Goal: Task Accomplishment & Management: Complete application form

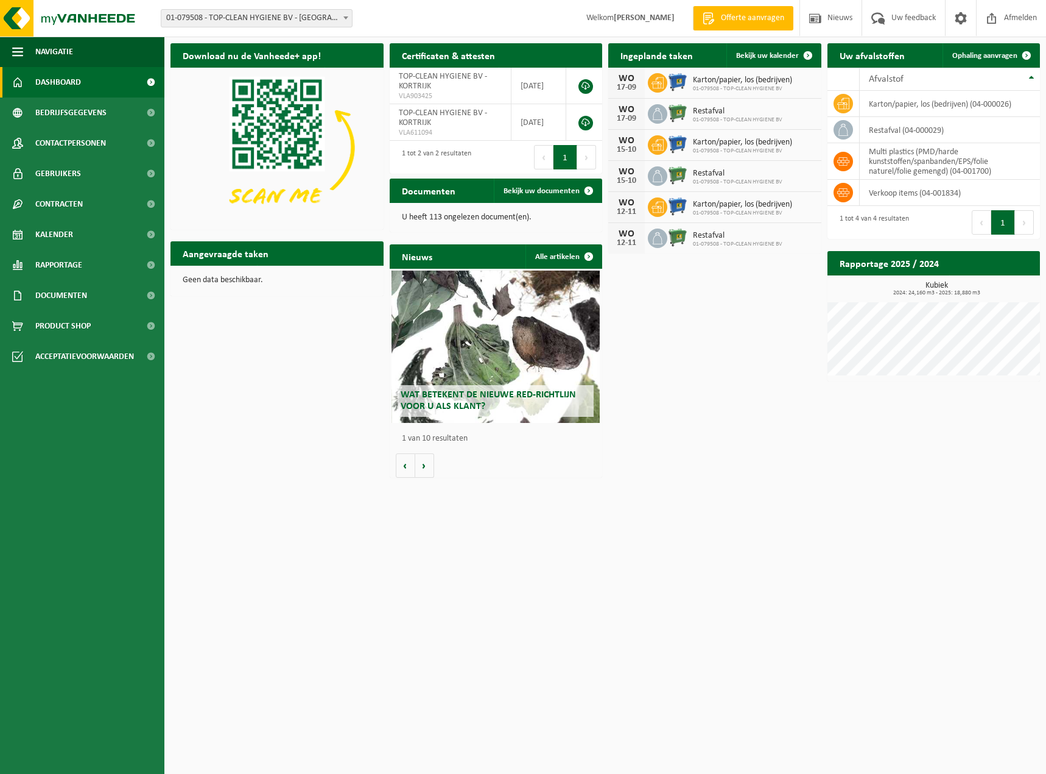
click at [749, 433] on div "Download nu de Vanheede+ app! Verberg Certificaten & attesten Bekijk uw certifi…" at bounding box center [605, 260] width 876 height 446
click at [756, 557] on html "Vestiging: 01-079508 - TOP-CLEAN HYGIENE BV - KORTRIJK 01-079508 - TOP-CLEAN HY…" at bounding box center [523, 387] width 1046 height 774
click at [57, 294] on span "Documenten" at bounding box center [61, 295] width 52 height 30
click at [63, 350] on span "Documenten" at bounding box center [59, 351] width 45 height 23
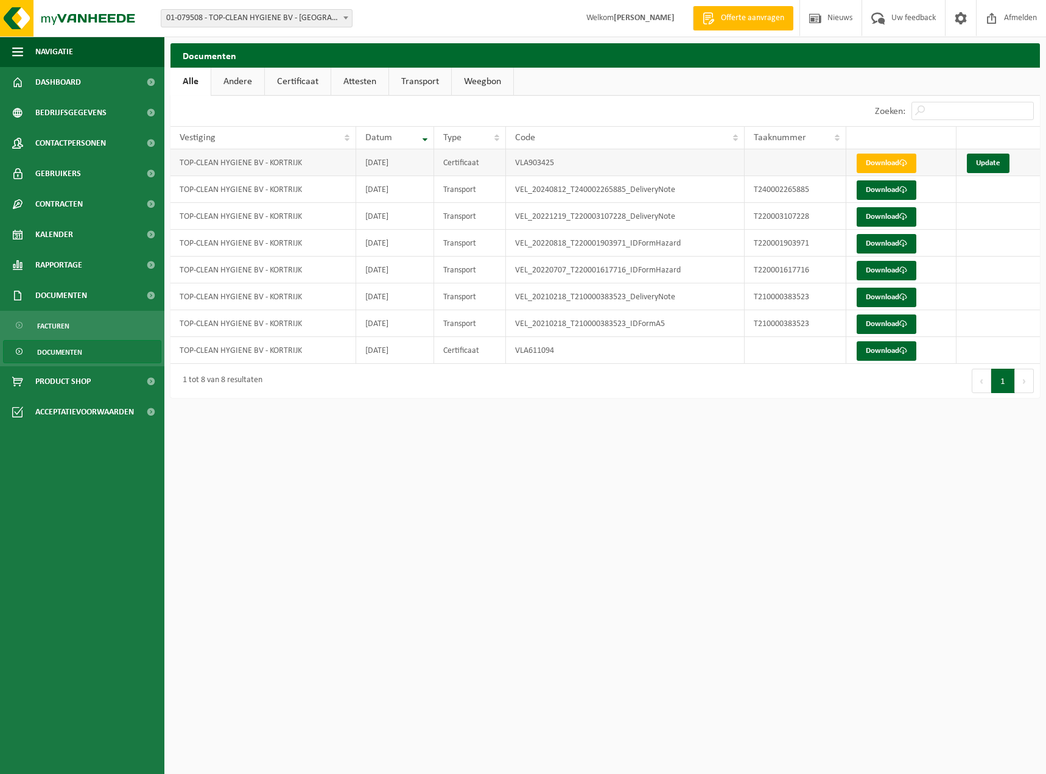
click at [529, 162] on td "VLA903425" at bounding box center [625, 162] width 239 height 27
click at [985, 166] on link "Update" at bounding box center [988, 162] width 43 height 19
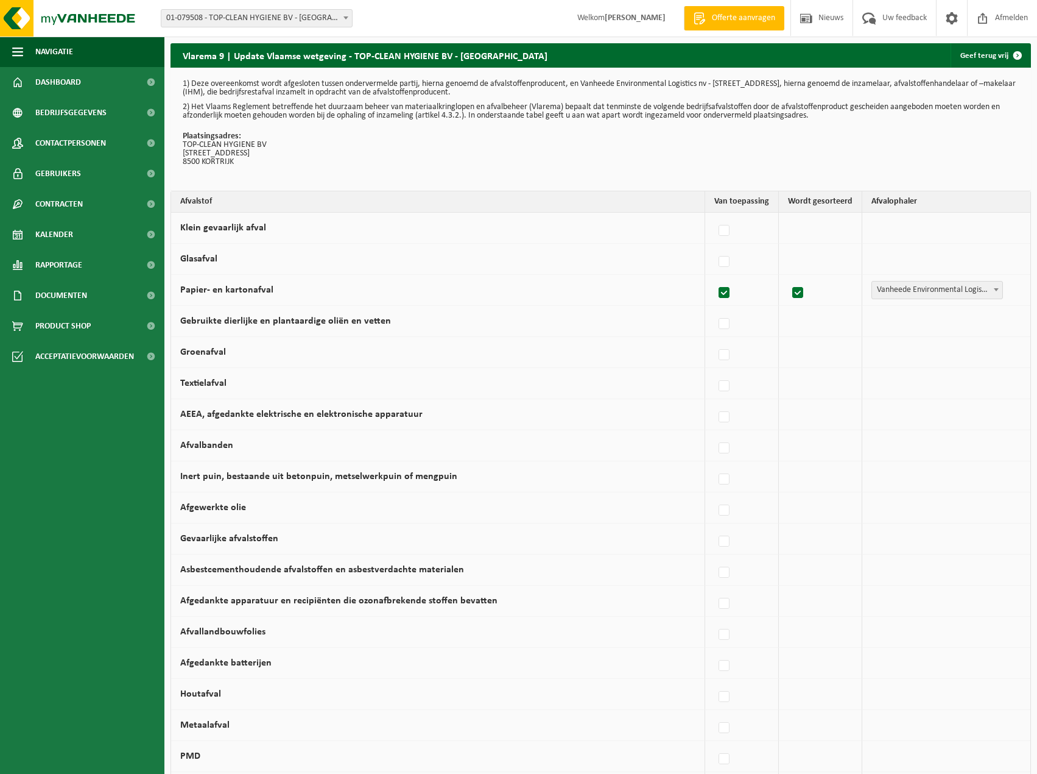
click at [403, 149] on p "Plaatsingsadres: TOP-CLEAN HYGIENE BV KAMPSTRAAT 26 8500 KORTRIJK" at bounding box center [601, 149] width 836 height 34
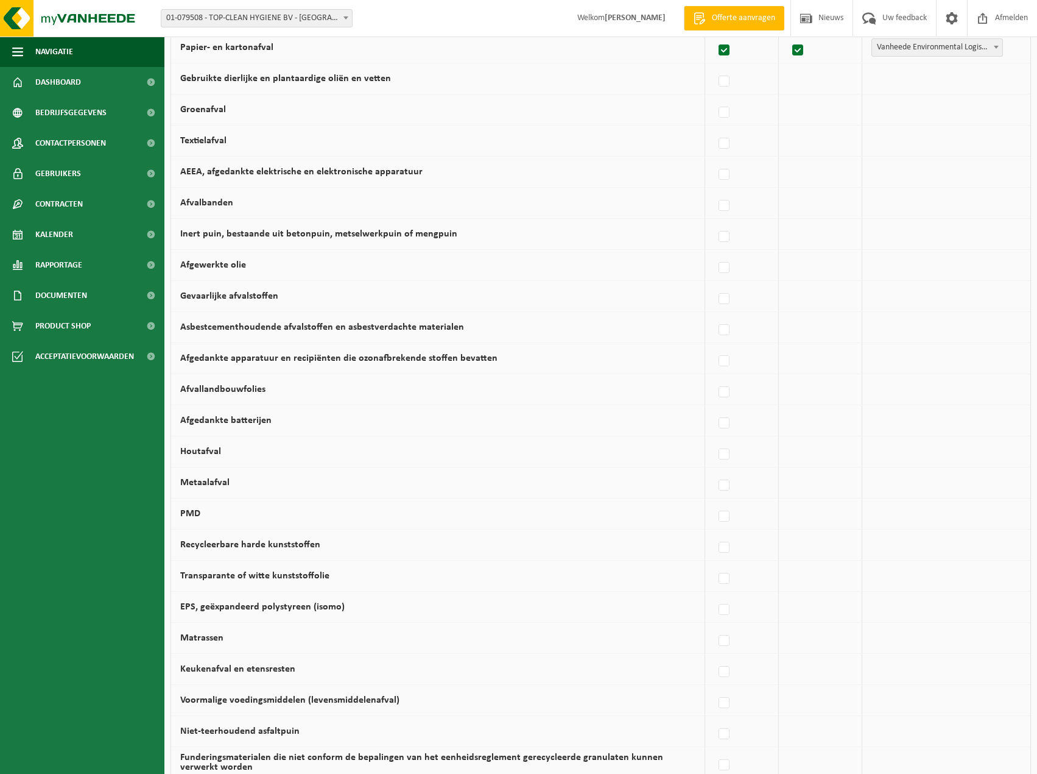
scroll to position [244, 0]
click at [725, 576] on label at bounding box center [724, 577] width 17 height 18
click at [714, 562] on input "Transparante of witte kunststoffolie" at bounding box center [714, 562] width 1 height 1
checkbox input "true"
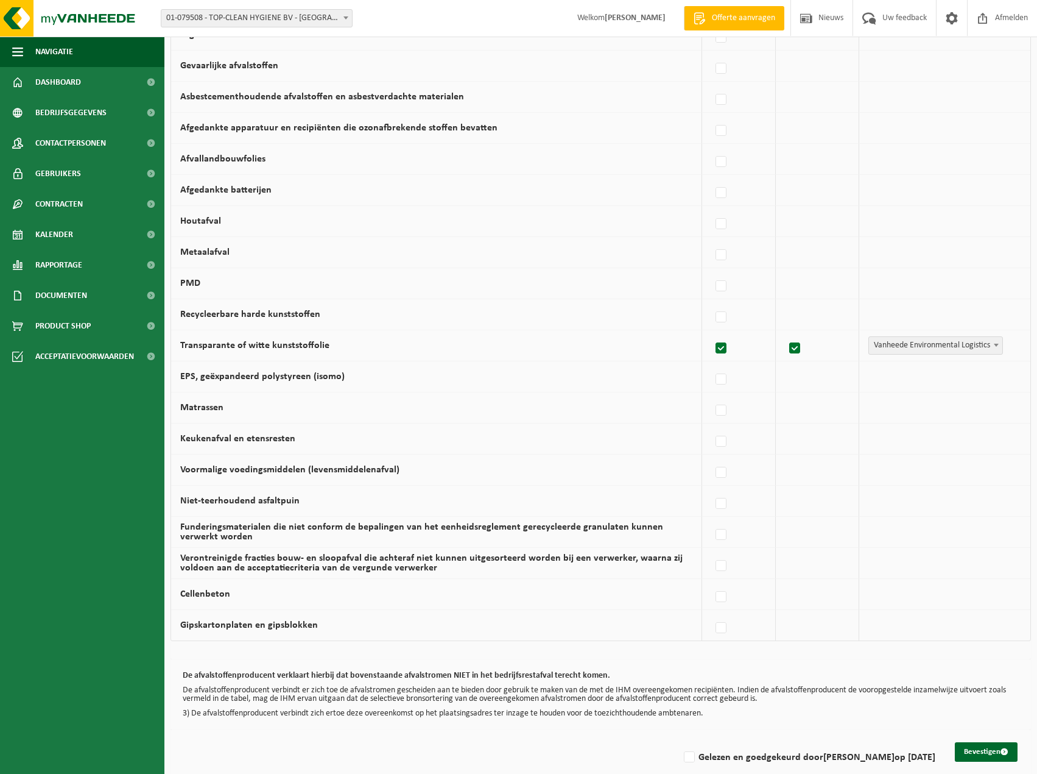
scroll to position [490, 0]
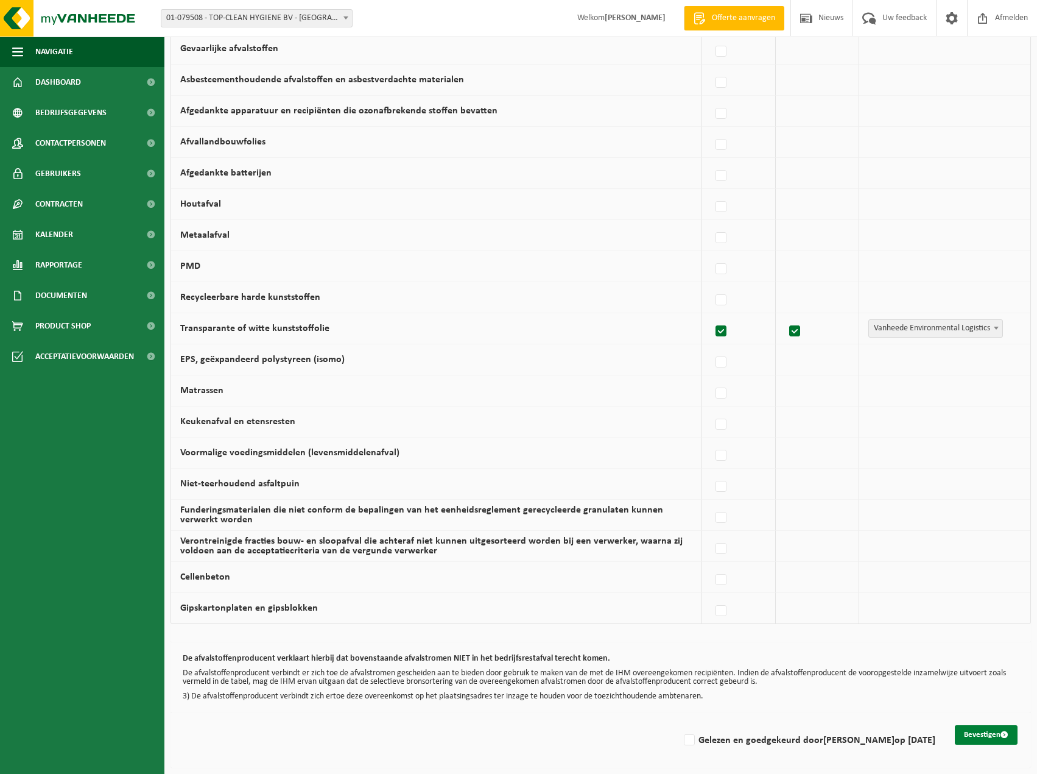
click at [991, 731] on button "Bevestigen" at bounding box center [986, 734] width 63 height 19
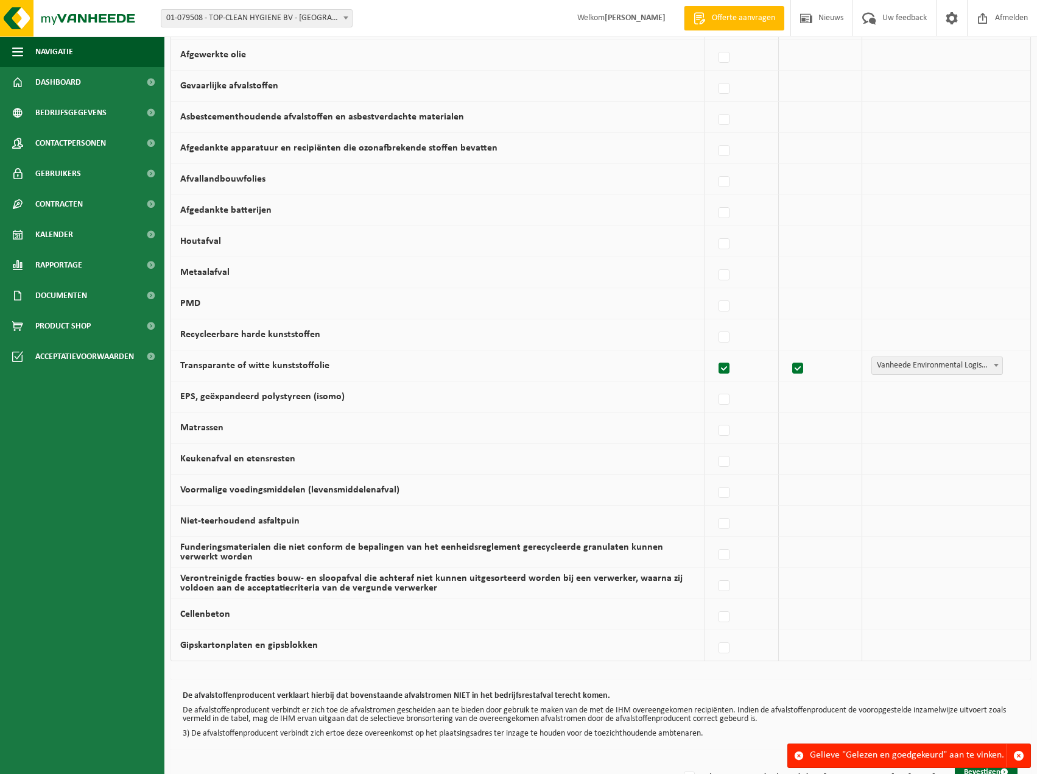
scroll to position [490, 0]
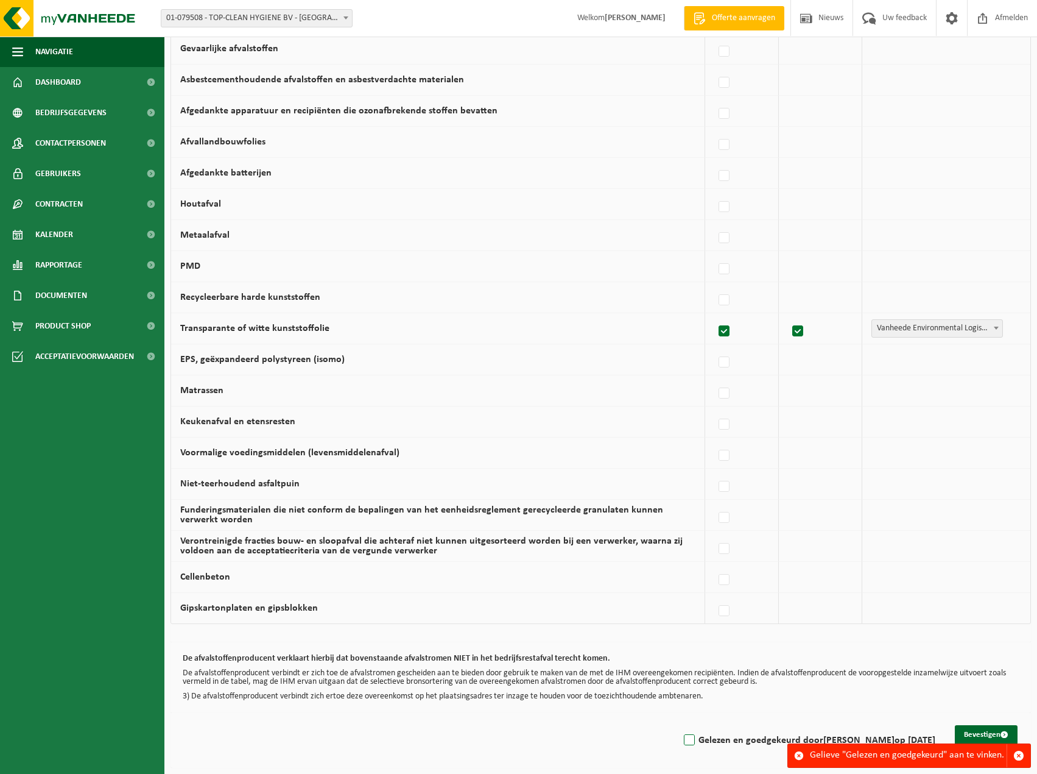
drag, startPoint x: 679, startPoint y: 741, endPoint x: 693, endPoint y: 739, distance: 14.7
click at [682, 740] on label "Gelezen en goedgekeurd door Inge Vanpeteghem op 04/09/25" at bounding box center [809, 740] width 254 height 18
click at [679, 725] on input "Gelezen en goedgekeurd door Inge Vanpeteghem op 04/09/25" at bounding box center [679, 724] width 1 height 1
checkbox input "true"
click at [981, 735] on button "Bevestigen" at bounding box center [986, 734] width 63 height 19
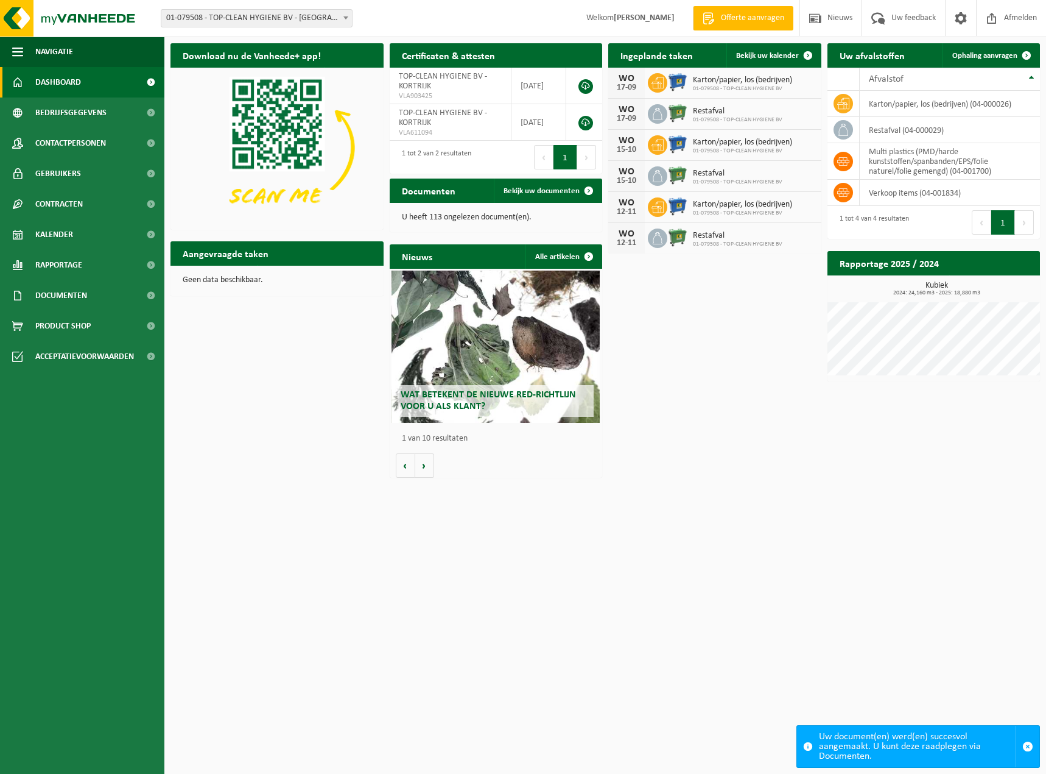
click at [624, 520] on html "Vestiging: 01-079508 - TOP-CLEAN HYGIENE BV - KORTRIJK 01-079508 - TOP-CLEAN HY…" at bounding box center [523, 387] width 1046 height 774
